Goal: Information Seeking & Learning: Understand process/instructions

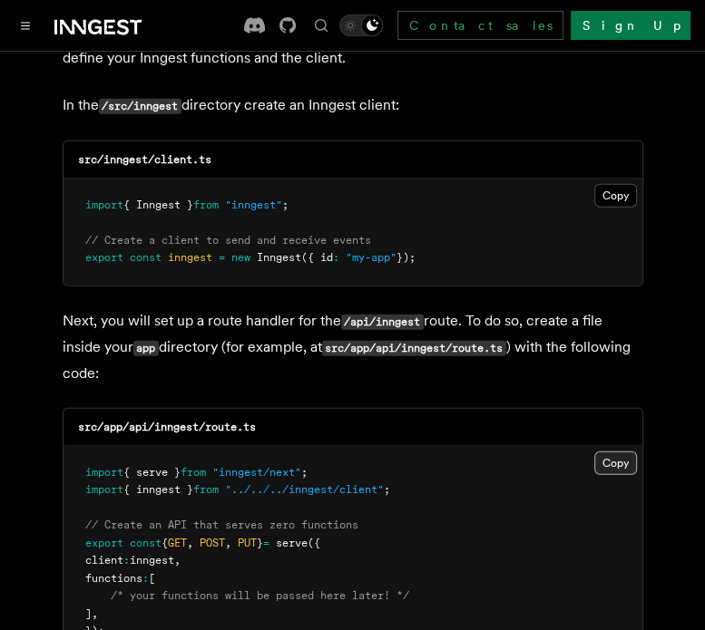
click at [610, 452] on button "Copy Copied" at bounding box center [615, 464] width 43 height 24
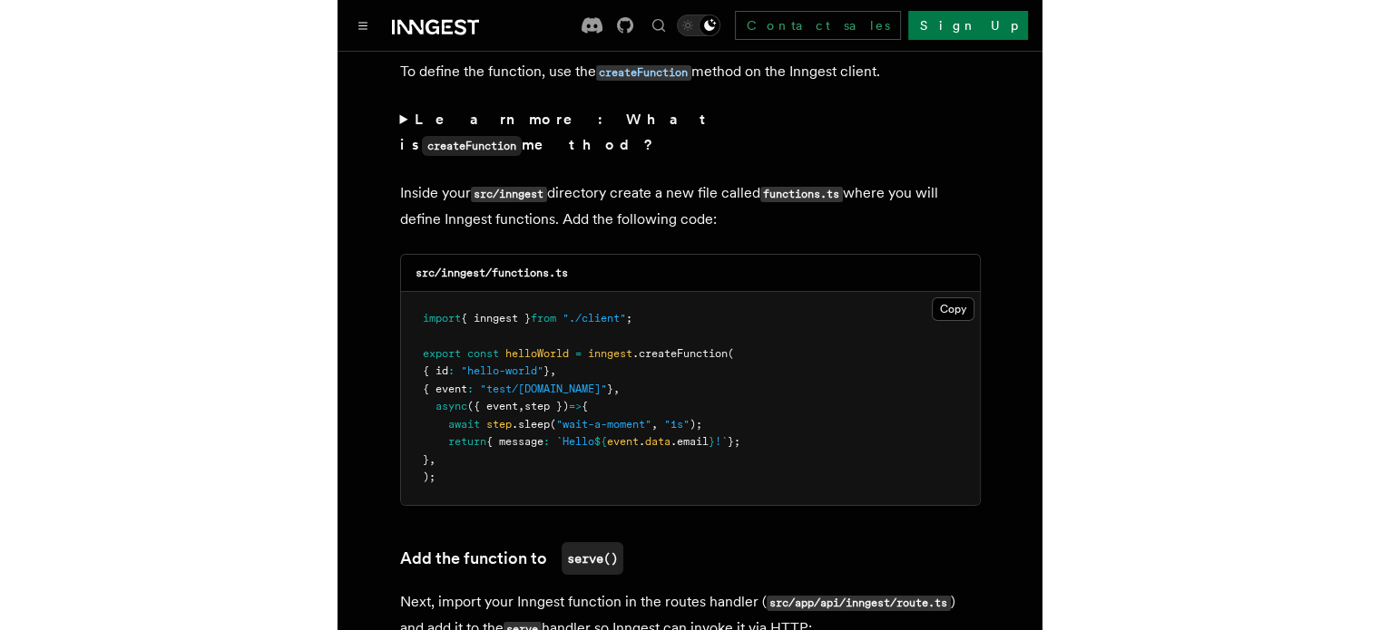
scroll to position [3297, 0]
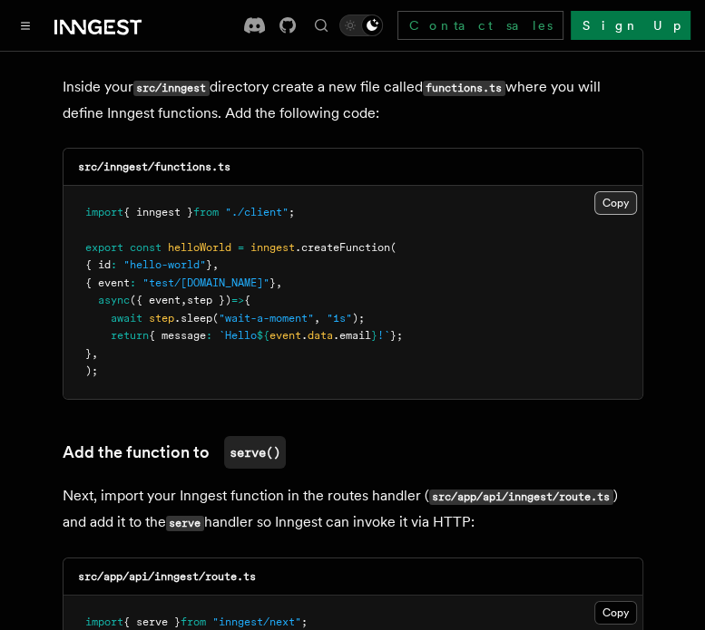
click at [603, 191] on button "Copy Copied" at bounding box center [615, 203] width 43 height 24
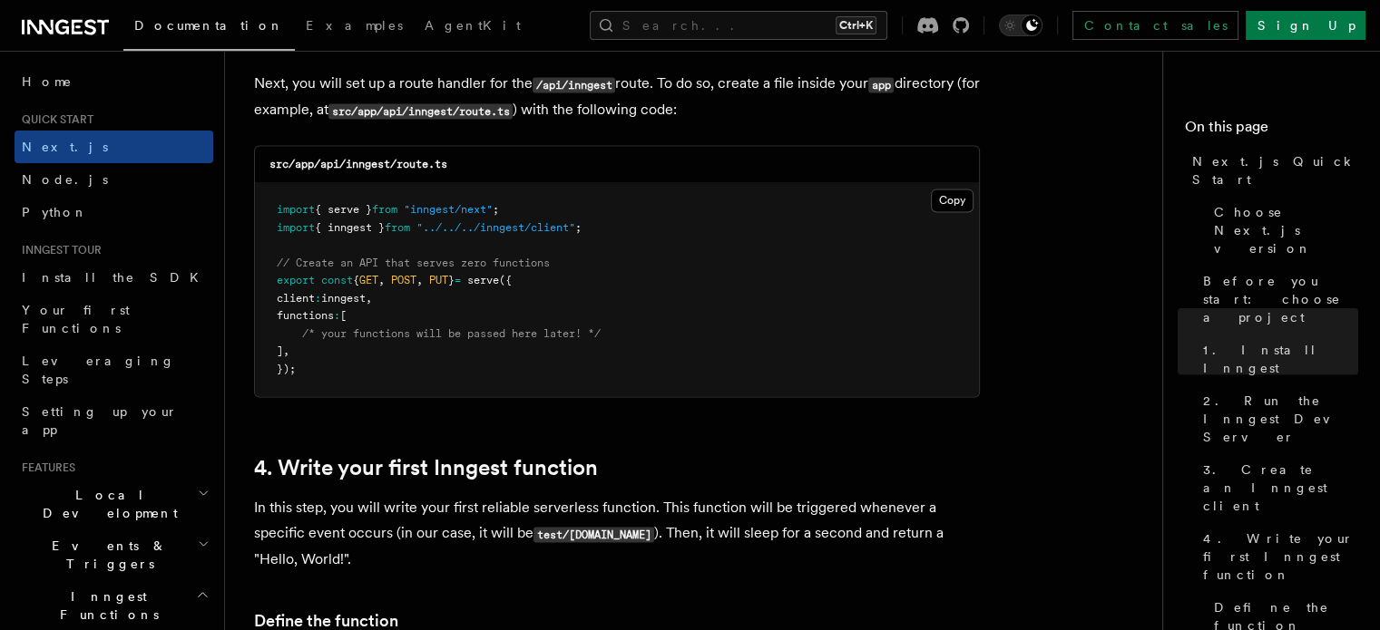
scroll to position [2547, 0]
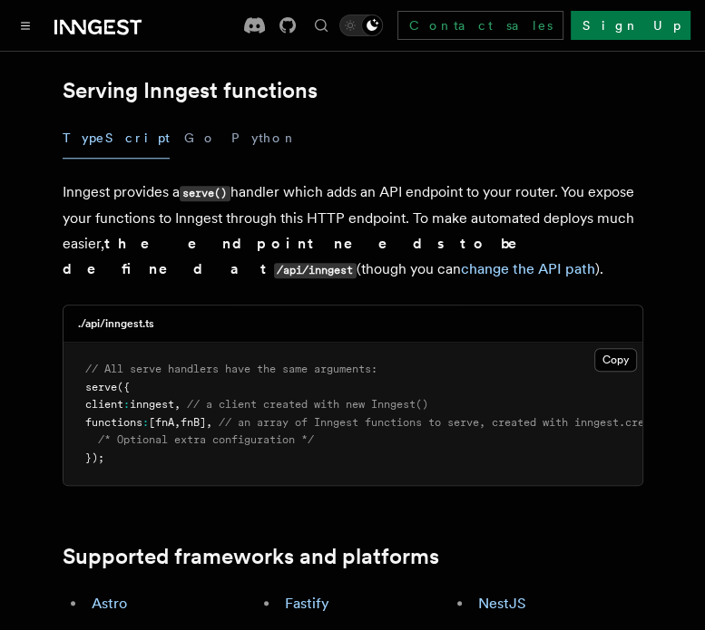
scroll to position [678, 0]
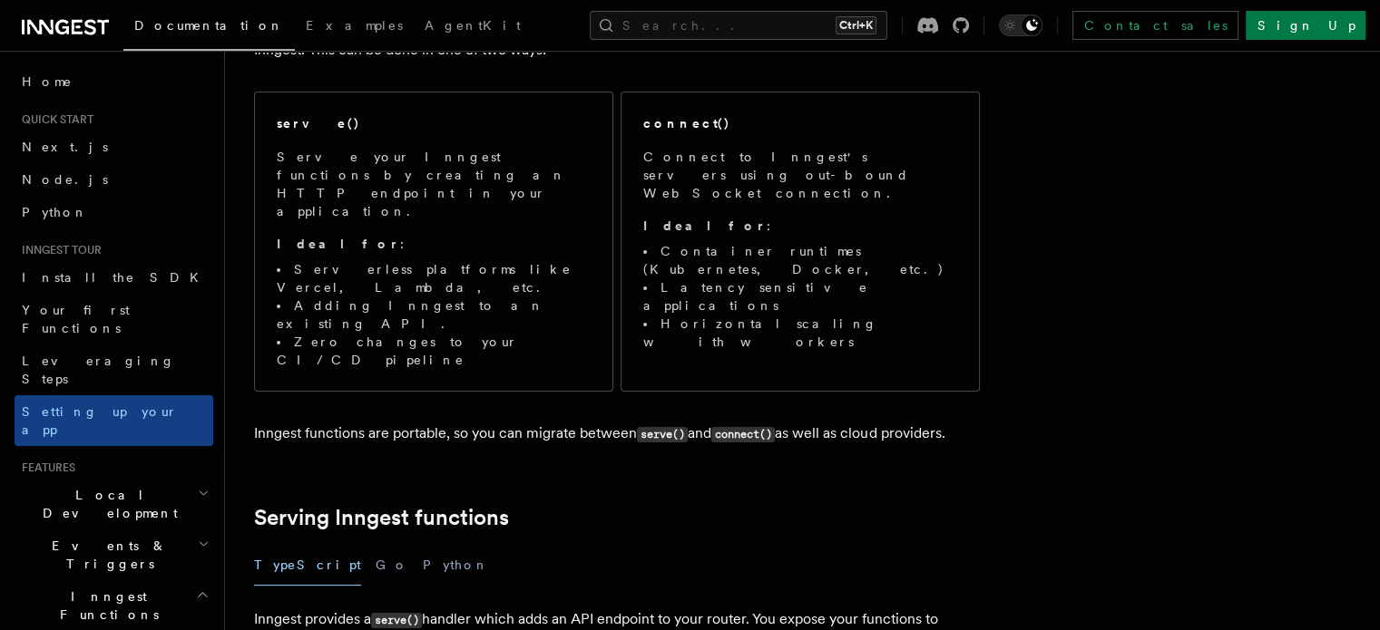
scroll to position [184, 0]
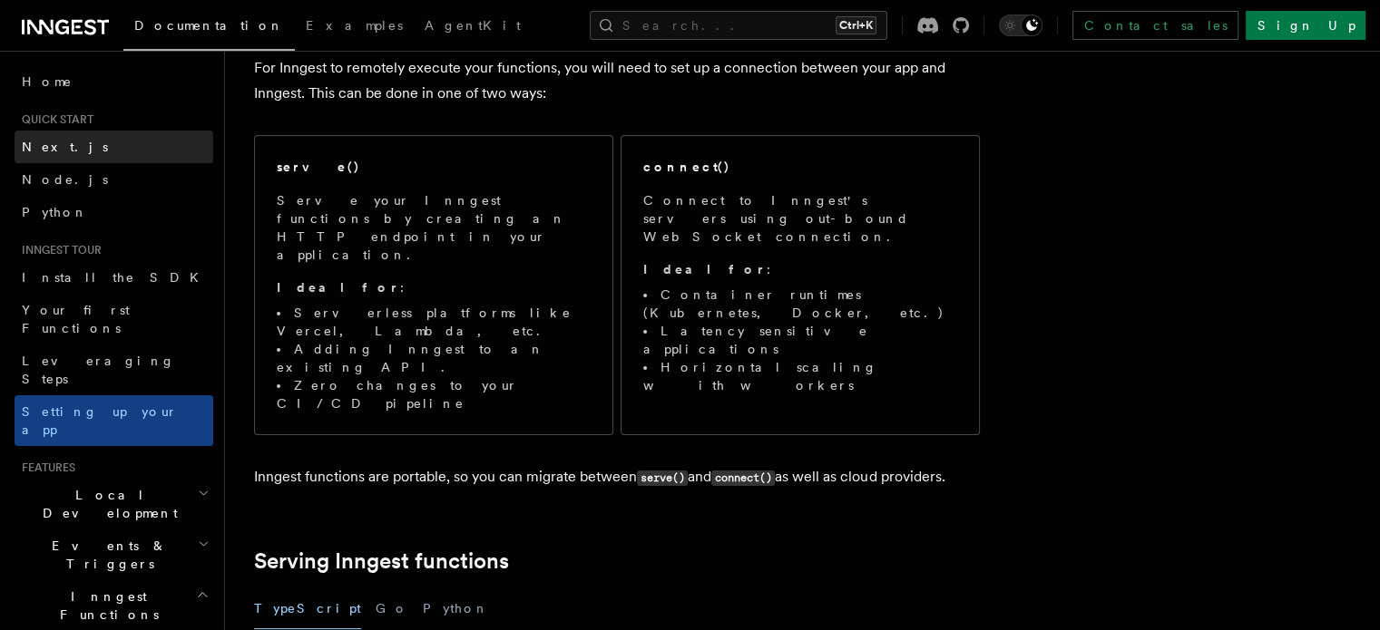
click at [47, 142] on span "Next.js" at bounding box center [65, 147] width 86 height 15
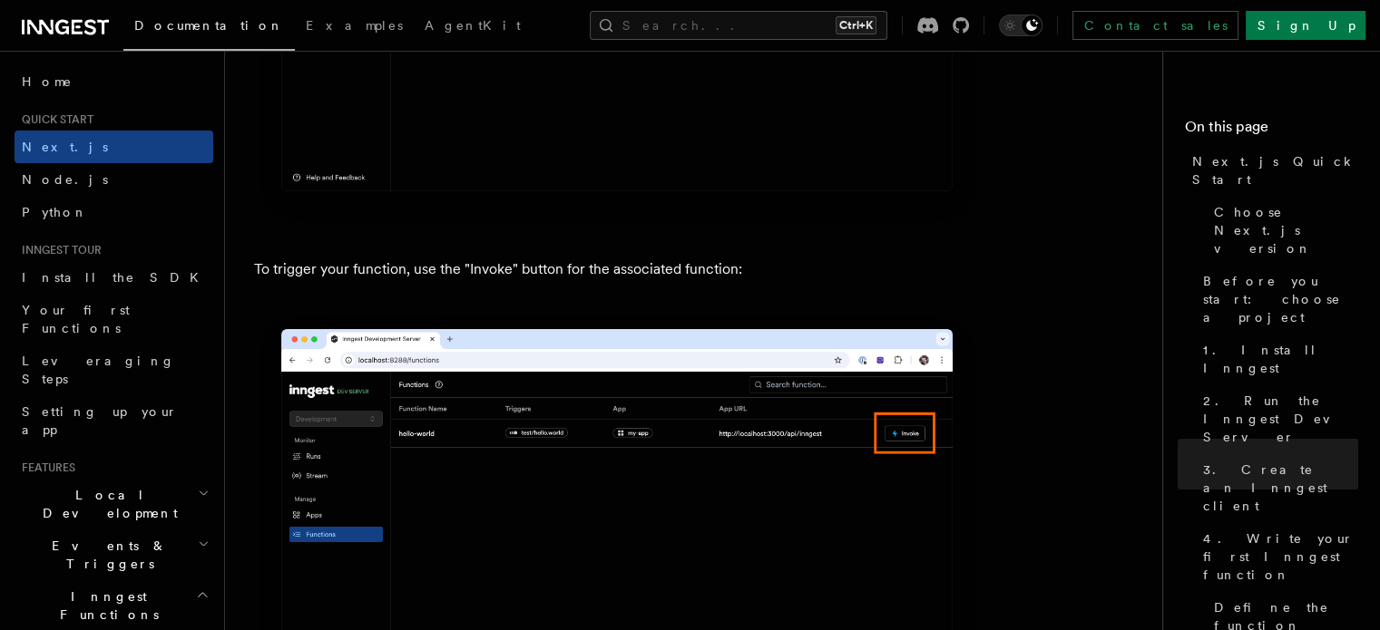
scroll to position [4723, 0]
